Goal: Information Seeking & Learning: Compare options

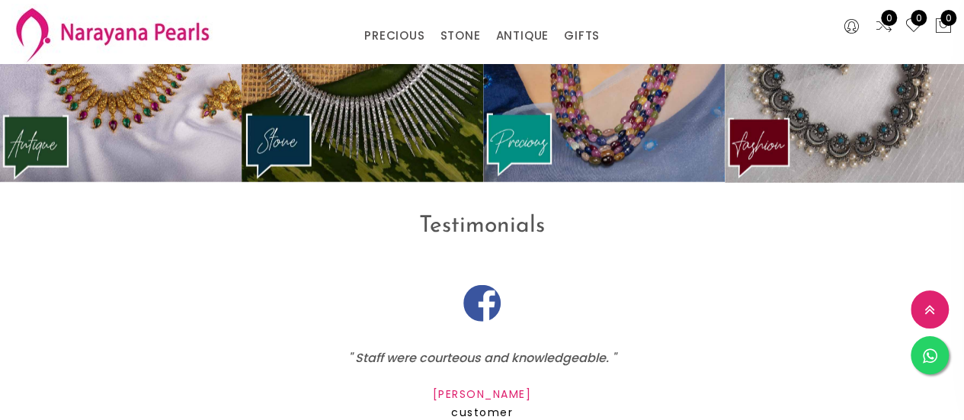
scroll to position [1940, 0]
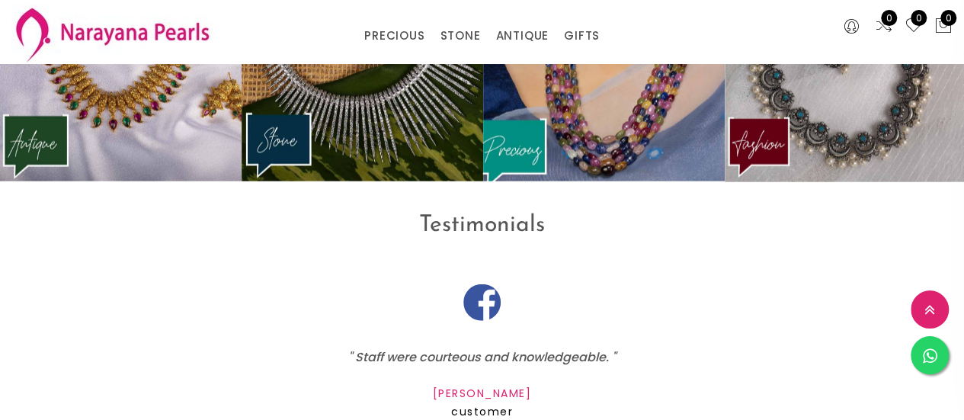
click at [591, 181] on img at bounding box center [604, 55] width 266 height 280
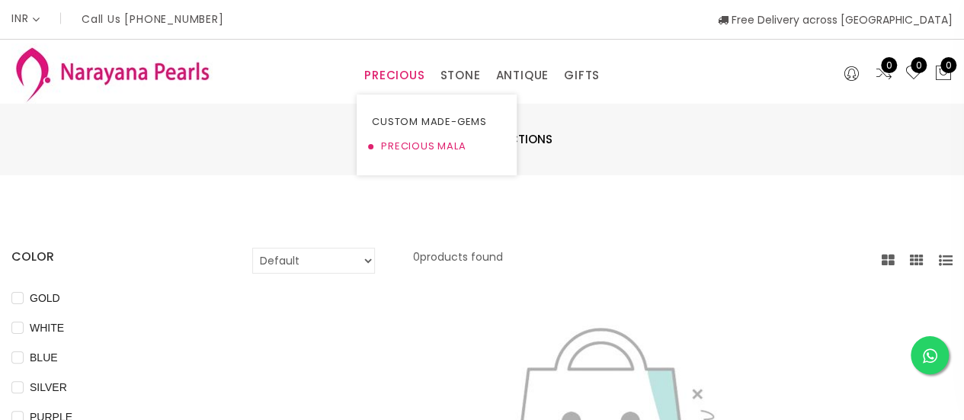
click at [446, 152] on link "PRECIOUS MALA" at bounding box center [437, 146] width 130 height 24
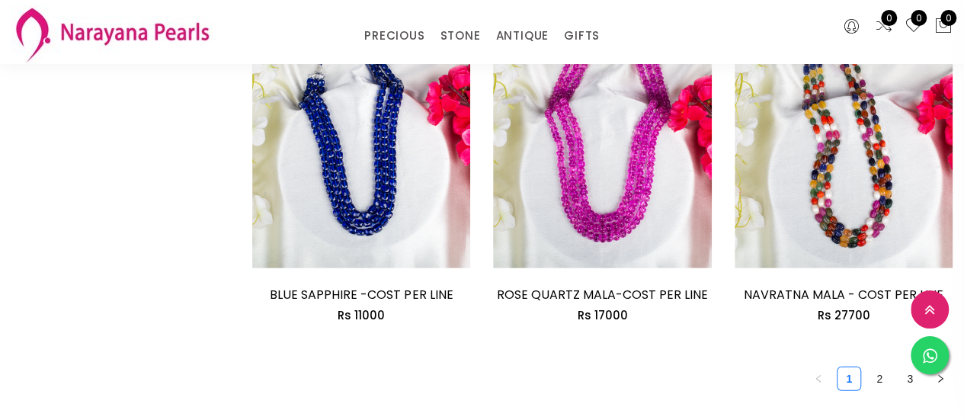
scroll to position [2015, 0]
click at [883, 368] on link "2" at bounding box center [879, 379] width 23 height 23
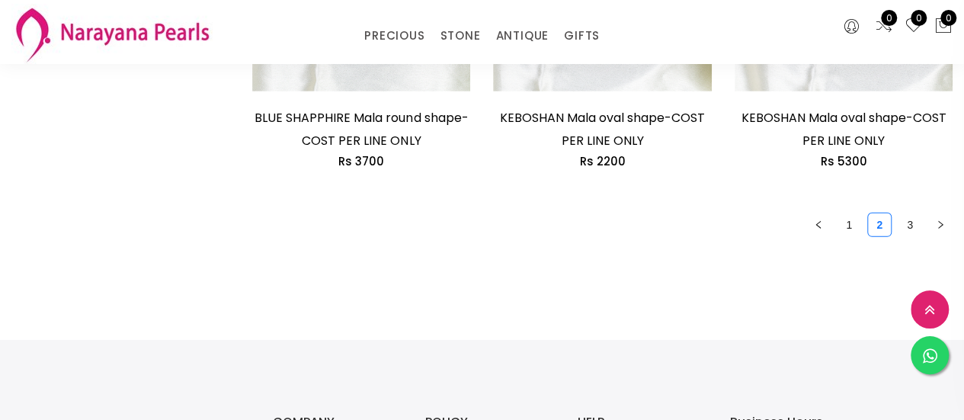
scroll to position [2262, 0]
click at [903, 231] on link "3" at bounding box center [909, 224] width 23 height 23
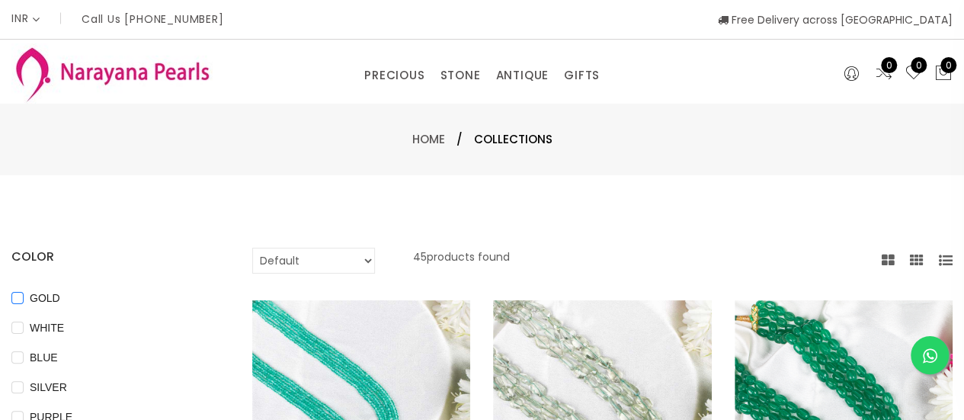
click at [15, 295] on input "GOLD" at bounding box center [17, 309] width 12 height 34
checkbox input "true"
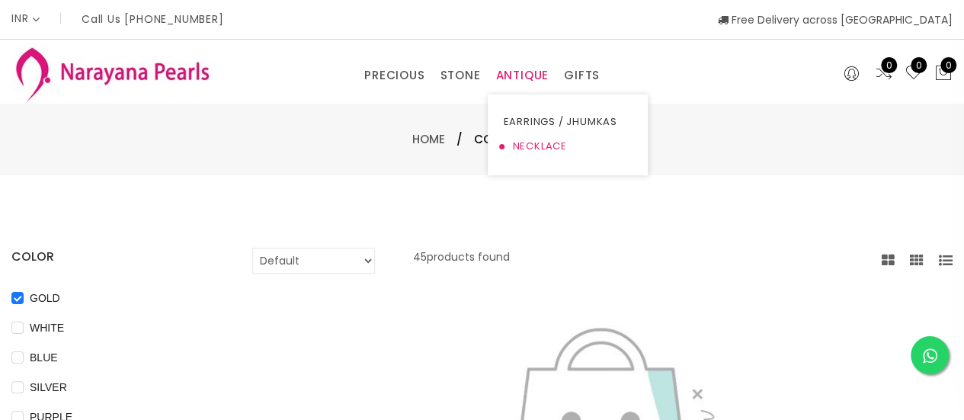
click at [511, 141] on link "NECKLACE" at bounding box center [568, 146] width 130 height 24
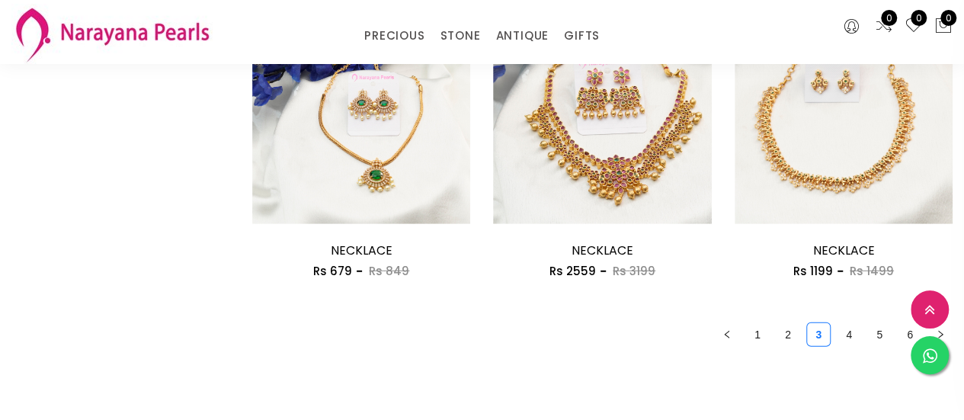
scroll to position [1992, 0]
click at [847, 330] on link "4" at bounding box center [848, 333] width 23 height 23
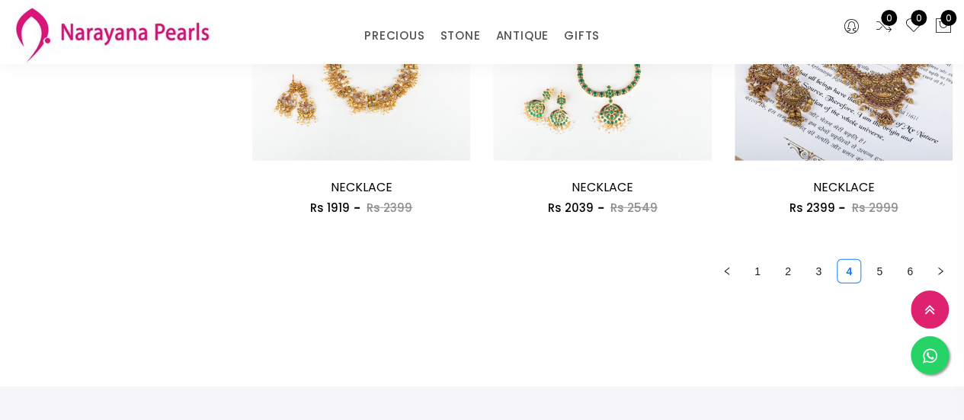
scroll to position [2054, 0]
click at [873, 268] on link "5" at bounding box center [879, 272] width 23 height 23
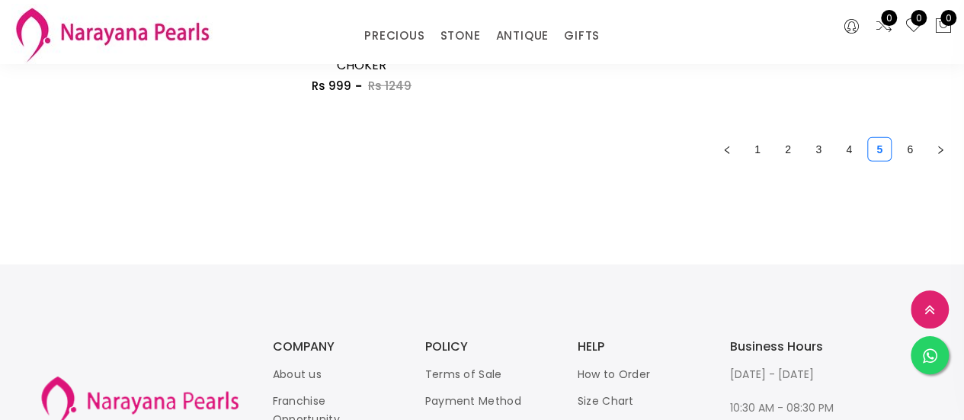
scroll to position [2232, 0]
click at [911, 154] on link "6" at bounding box center [909, 148] width 23 height 23
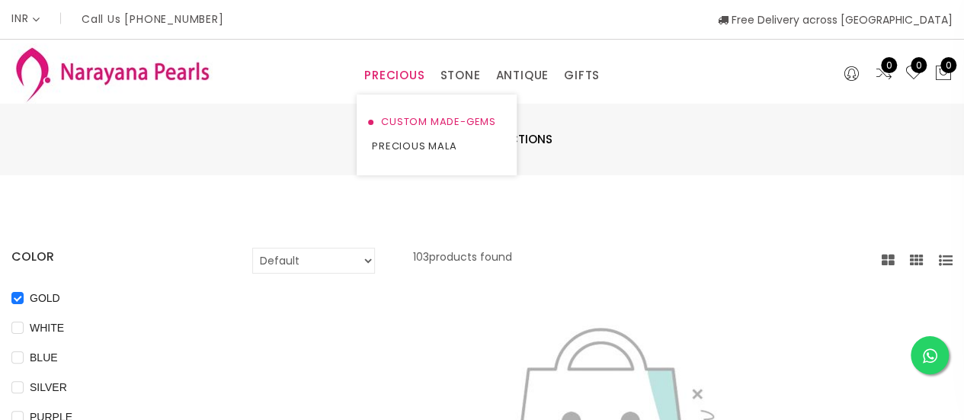
click at [397, 118] on link "CUSTOM MADE-GEMS" at bounding box center [437, 122] width 130 height 24
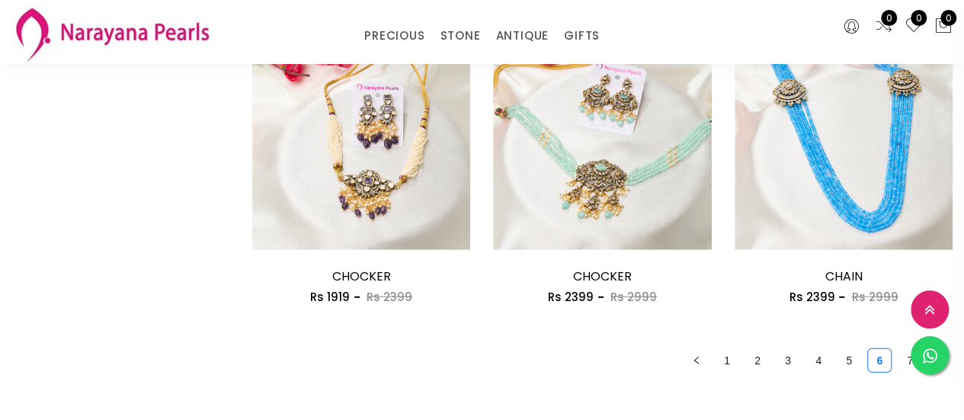
scroll to position [1967, 0]
click at [721, 357] on link "1" at bounding box center [726, 359] width 23 height 23
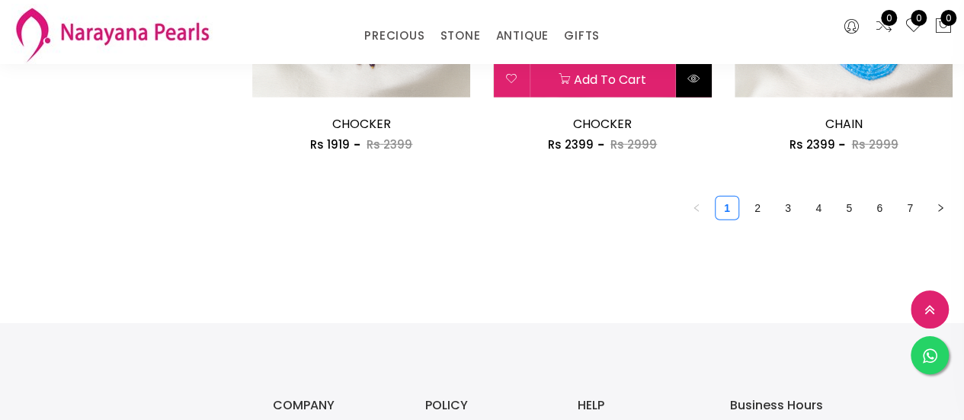
scroll to position [2174, 0]
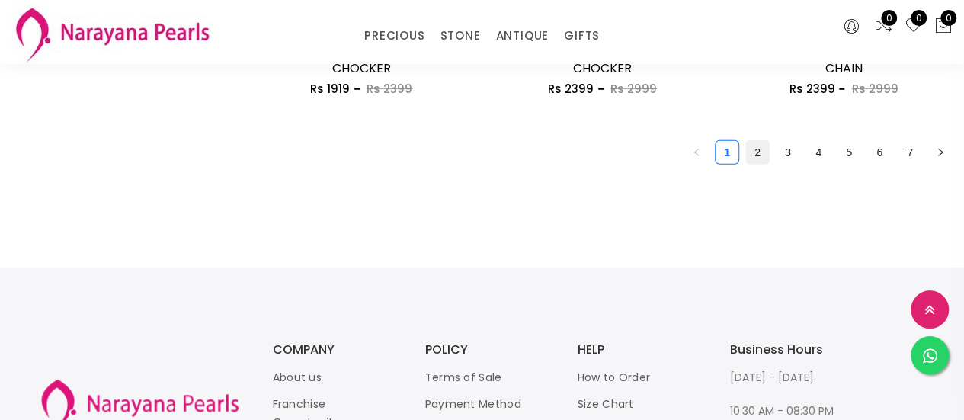
click at [754, 154] on link "2" at bounding box center [757, 152] width 23 height 23
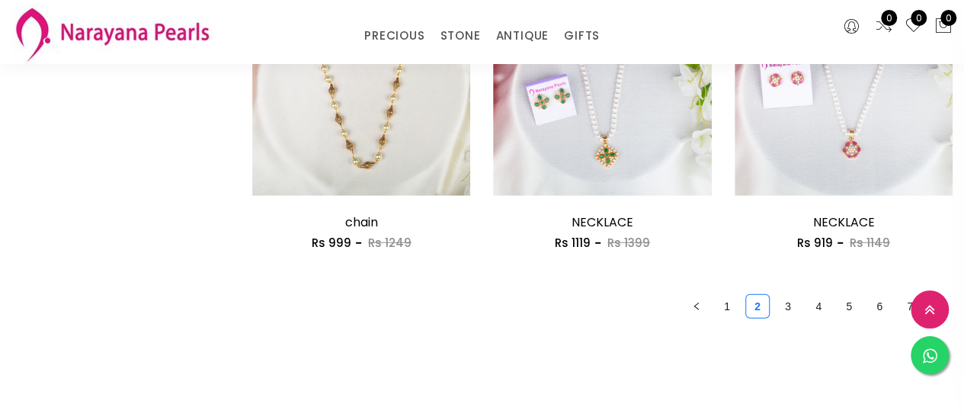
scroll to position [2048, 0]
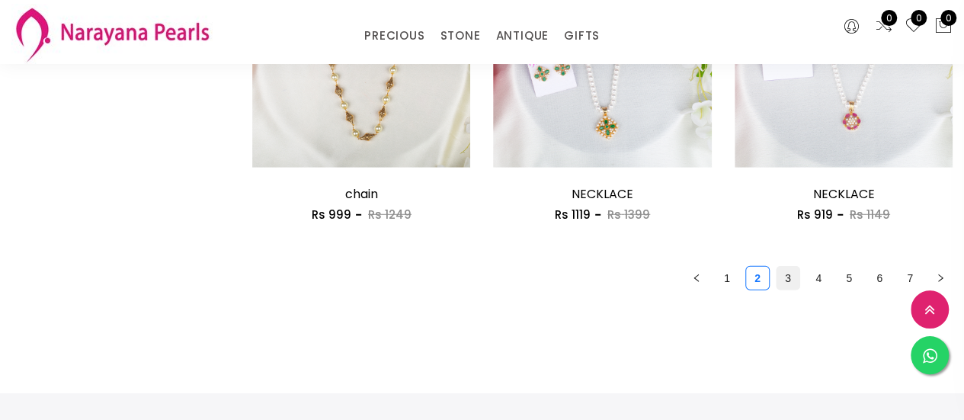
click at [790, 288] on link "3" at bounding box center [787, 278] width 23 height 23
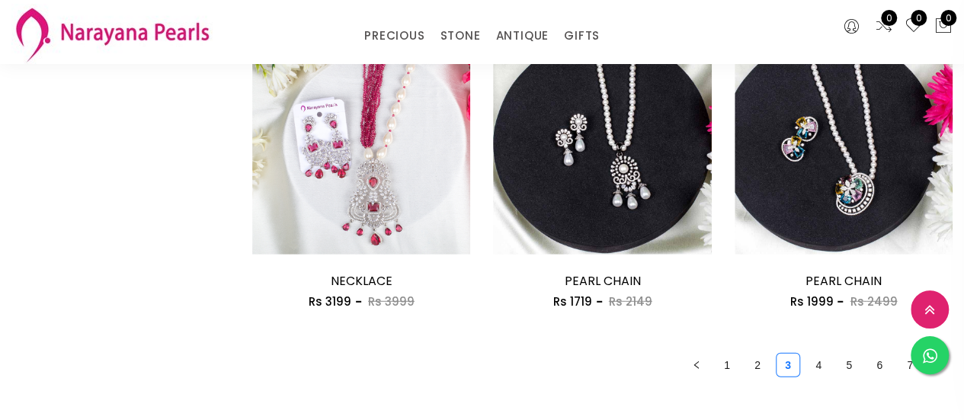
scroll to position [1963, 0]
